Goal: Information Seeking & Learning: Learn about a topic

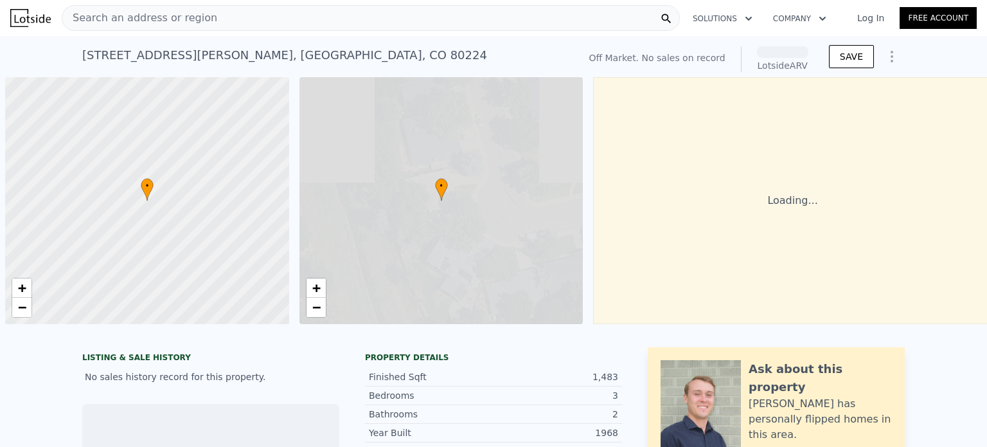
scroll to position [0, 5]
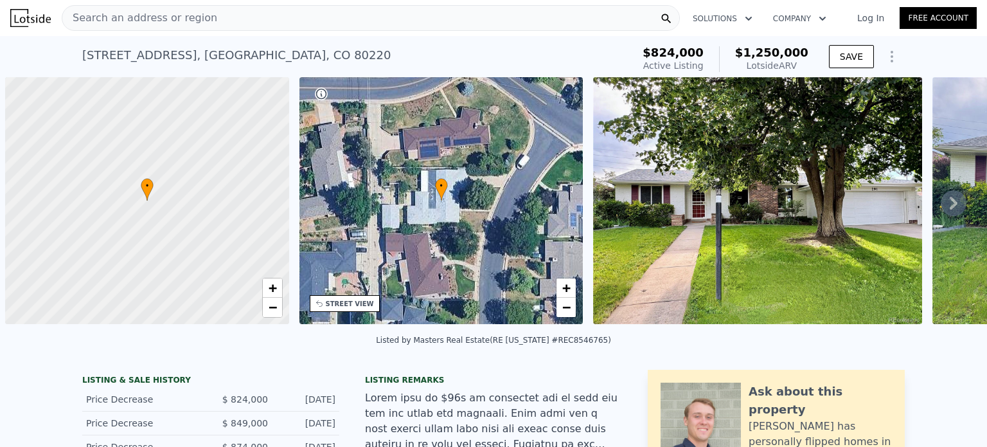
scroll to position [0, 5]
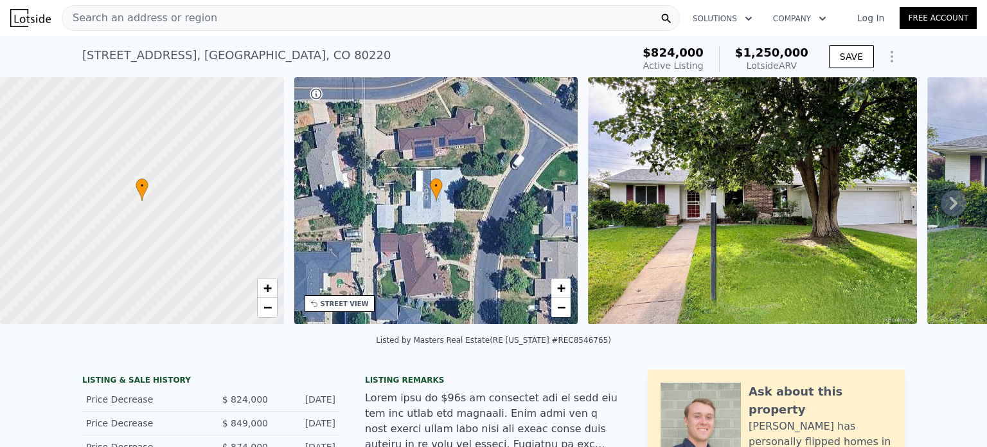
type input "5"
type input "7500"
checkbox input "true"
type input "$ 1,240,000"
type input "$ 267,610"
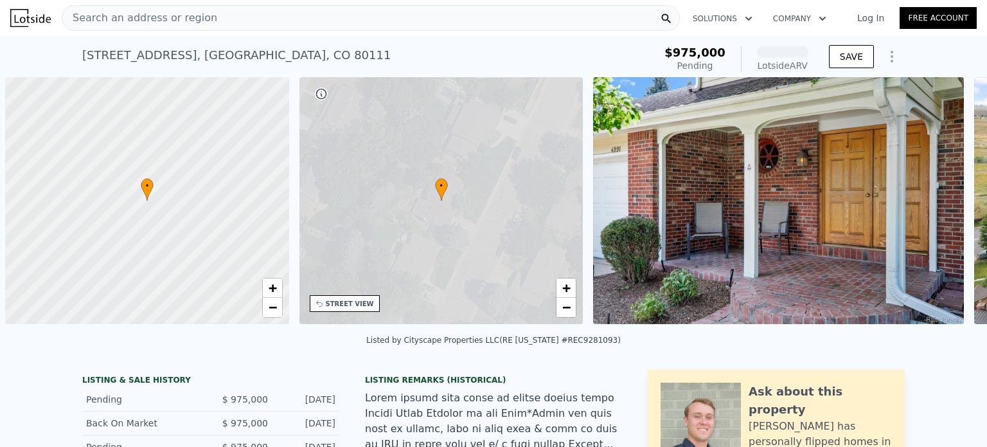
scroll to position [0, 5]
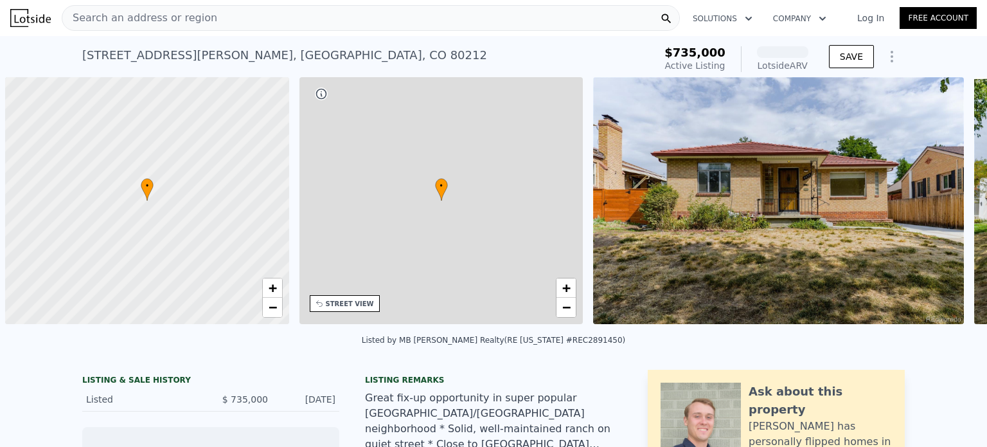
scroll to position [0, 5]
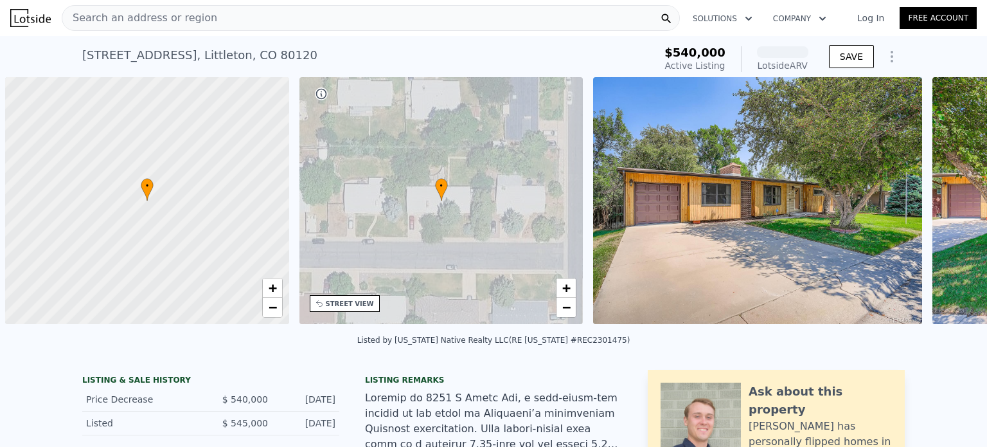
scroll to position [0, 5]
